Goal: Task Accomplishment & Management: Use online tool/utility

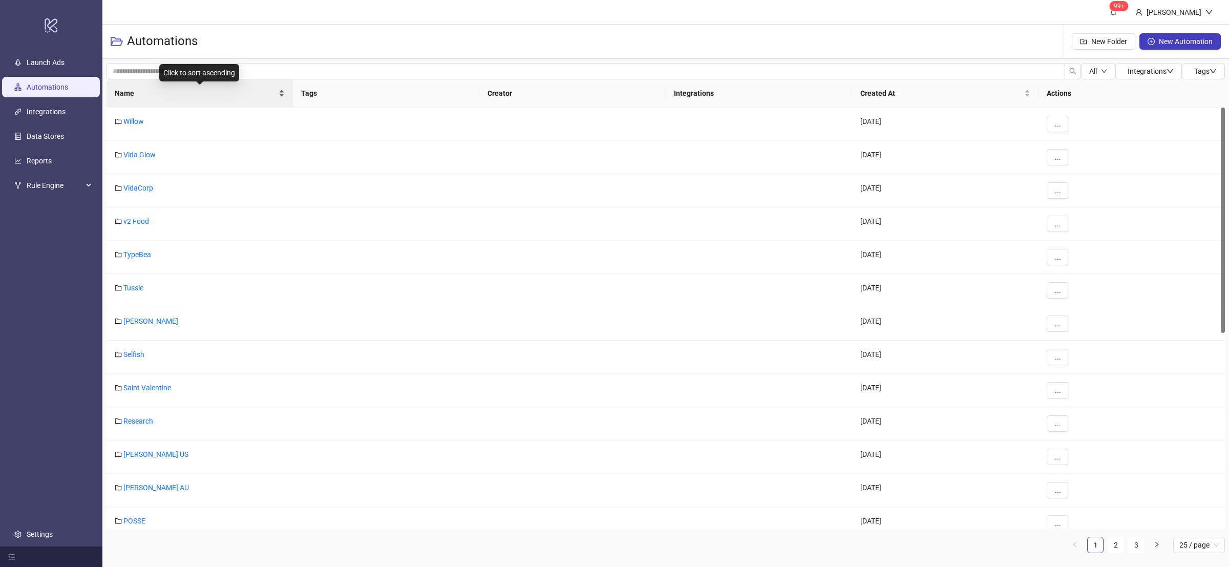
click at [283, 97] on div "Name" at bounding box center [200, 93] width 170 height 11
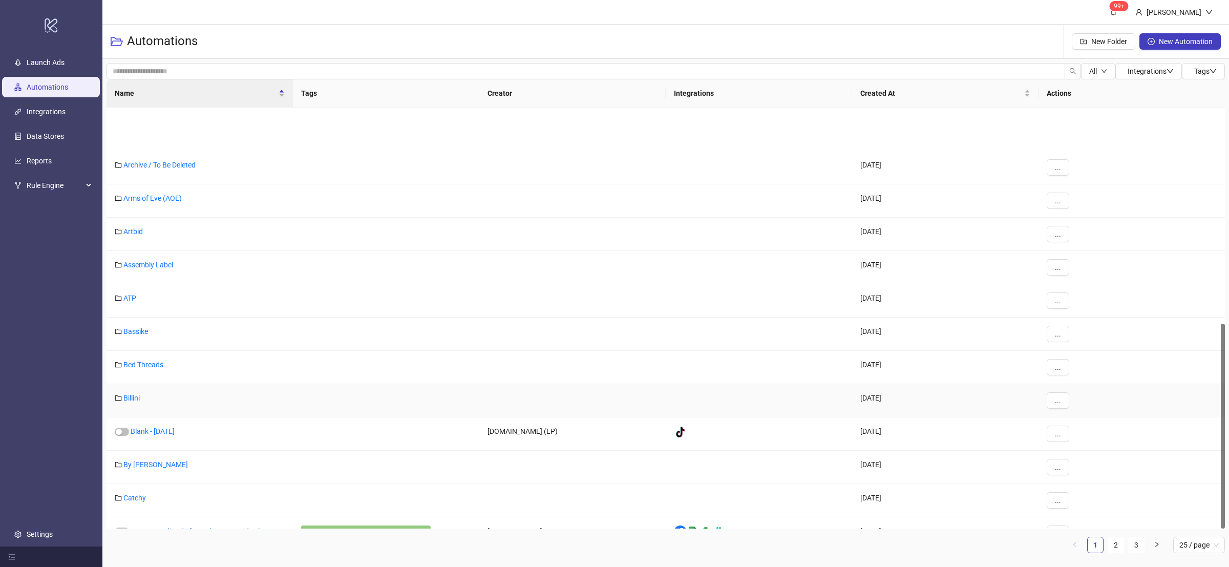
scroll to position [441, 0]
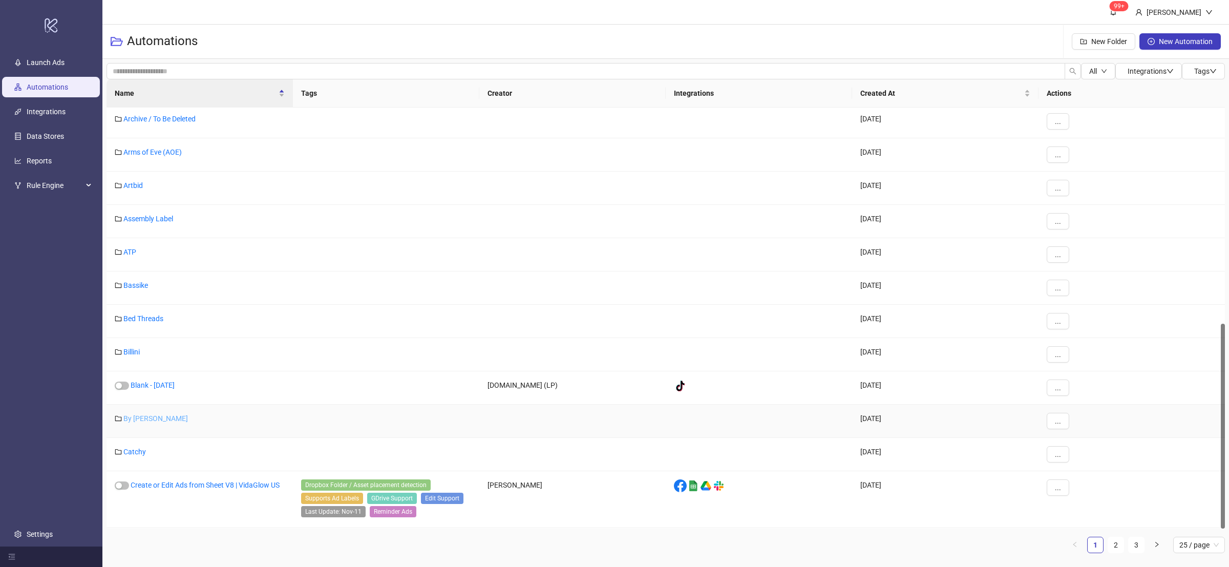
click at [153, 421] on link "By [PERSON_NAME]" at bounding box center [155, 418] width 65 height 8
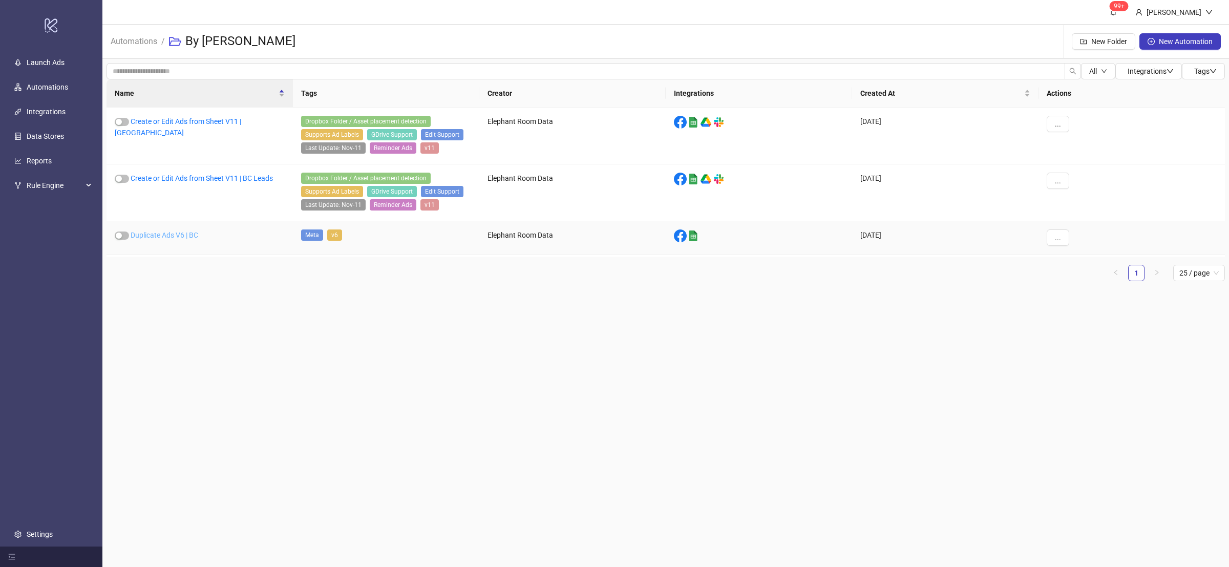
click at [181, 235] on link "Duplicate Ads V6 | BC" at bounding box center [165, 235] width 68 height 8
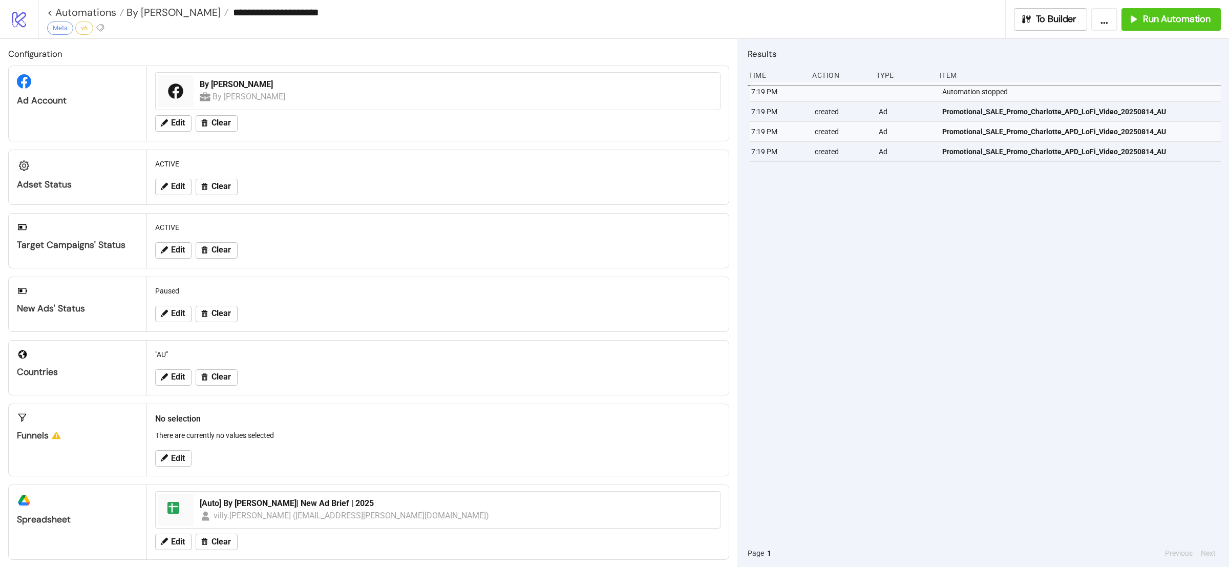
click at [1039, 278] on div "7:19 PM Automation stopped 7:19 PM created Ad Promotional_SALE_Promo_Charlotte_…" at bounding box center [983, 310] width 473 height 457
click at [1152, 26] on button "Run Automation" at bounding box center [1170, 19] width 99 height 23
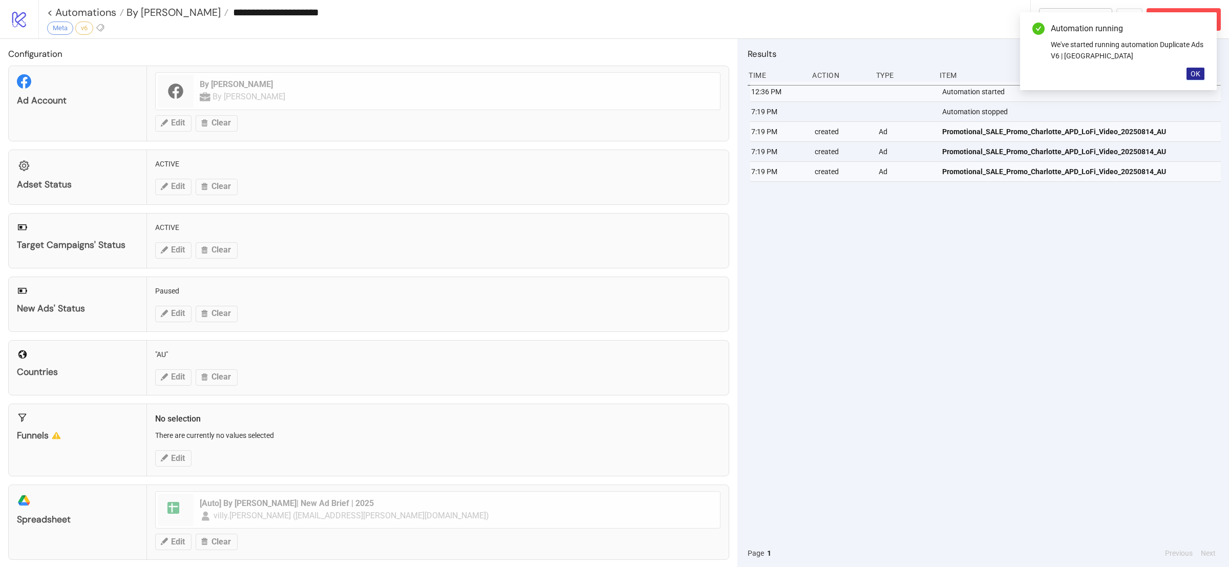
click at [1199, 73] on span "OK" at bounding box center [1195, 74] width 10 height 8
